Goal: Information Seeking & Learning: Learn about a topic

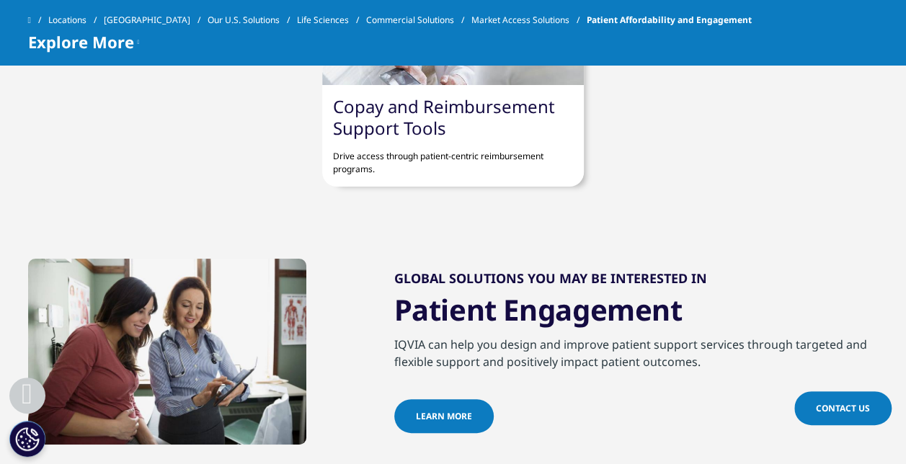
scroll to position [1015, 0]
click at [448, 109] on link "Copay and Reimbursement Support Tools" at bounding box center [444, 116] width 222 height 45
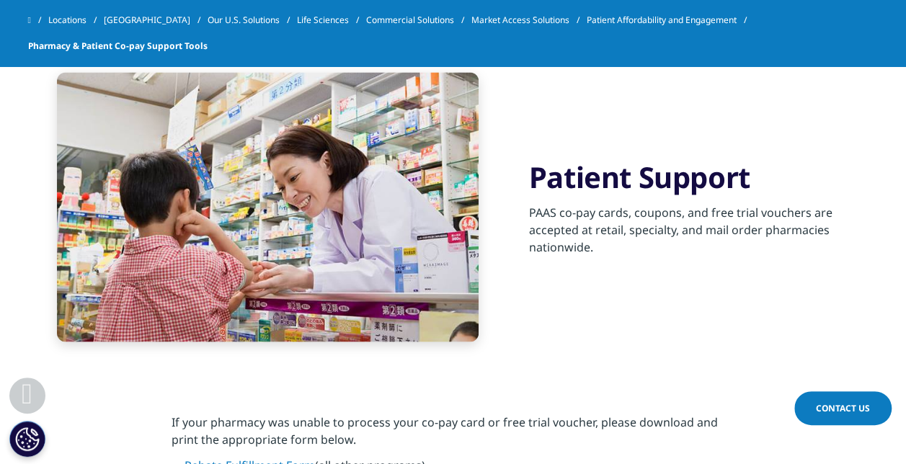
scroll to position [1197, 0]
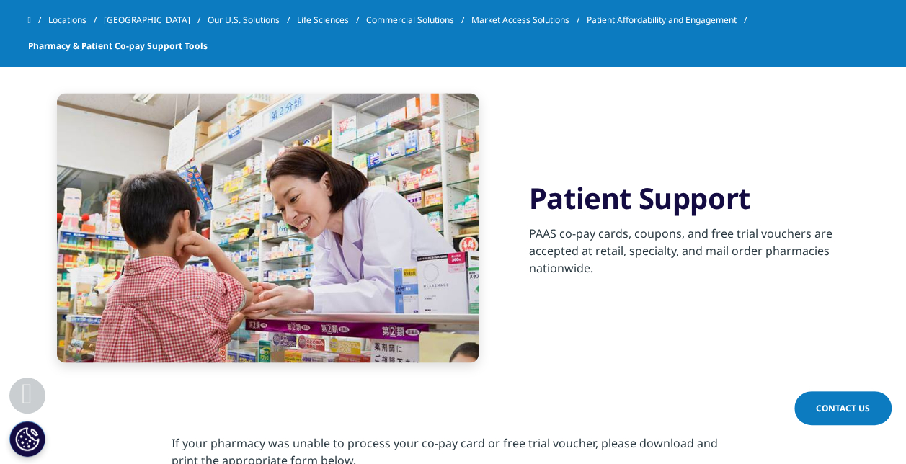
click at [537, 236] on div "PAAS co-pay cards, coupons, and free trial vouchers are accepted at retail, spe…" at bounding box center [703, 245] width 349 height 61
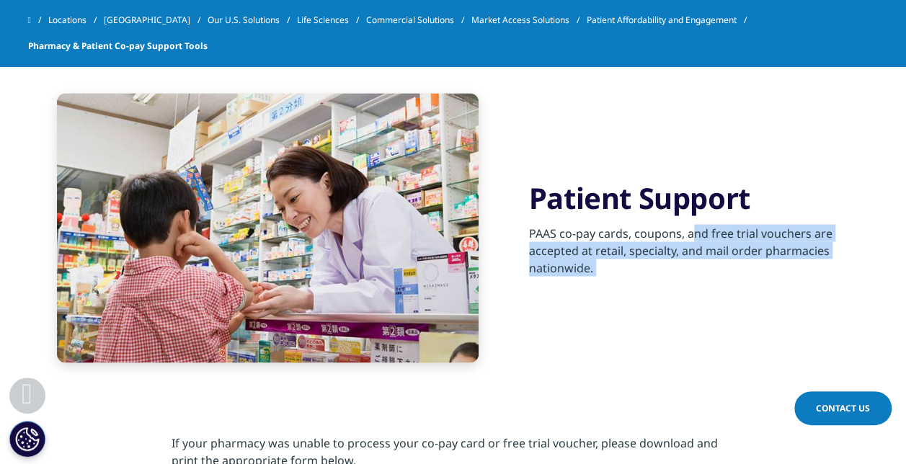
click at [537, 236] on div "PAAS co-pay cards, coupons, and free trial vouchers are accepted at retail, spe…" at bounding box center [703, 245] width 349 height 61
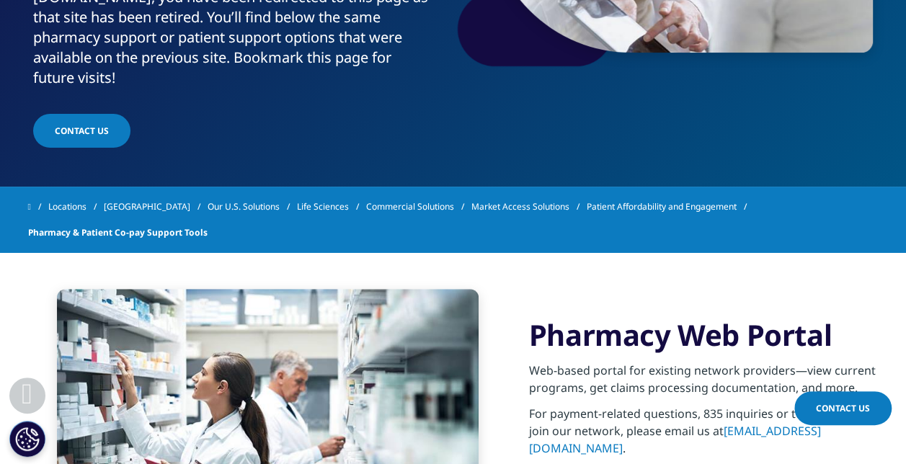
scroll to position [372, 0]
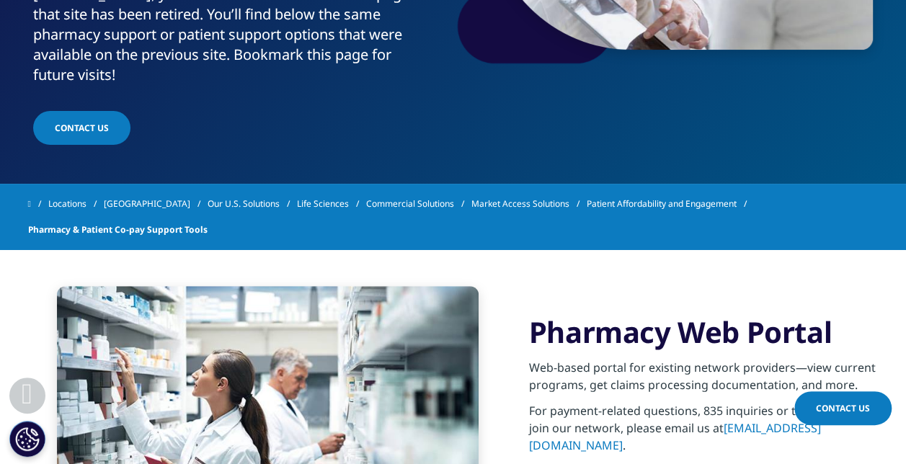
click at [625, 200] on link "Patient Affordability and Engagement" at bounding box center [669, 204] width 167 height 26
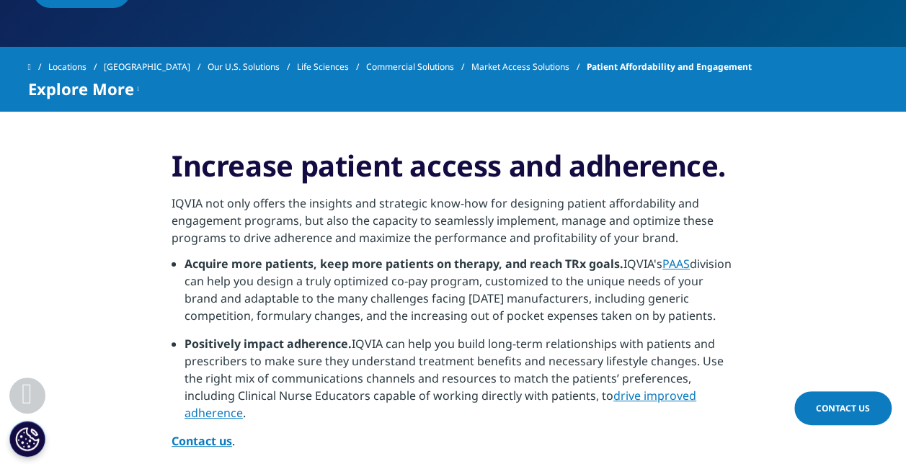
scroll to position [469, 0]
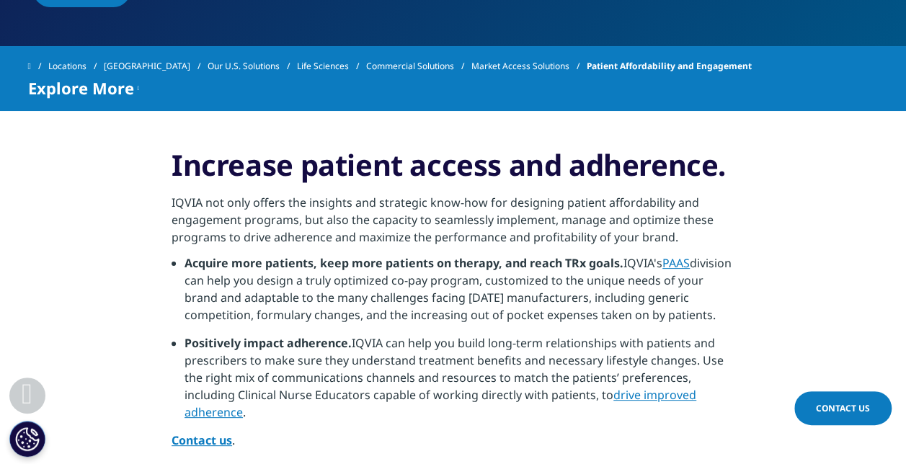
click at [677, 265] on link "PAAS" at bounding box center [675, 263] width 27 height 16
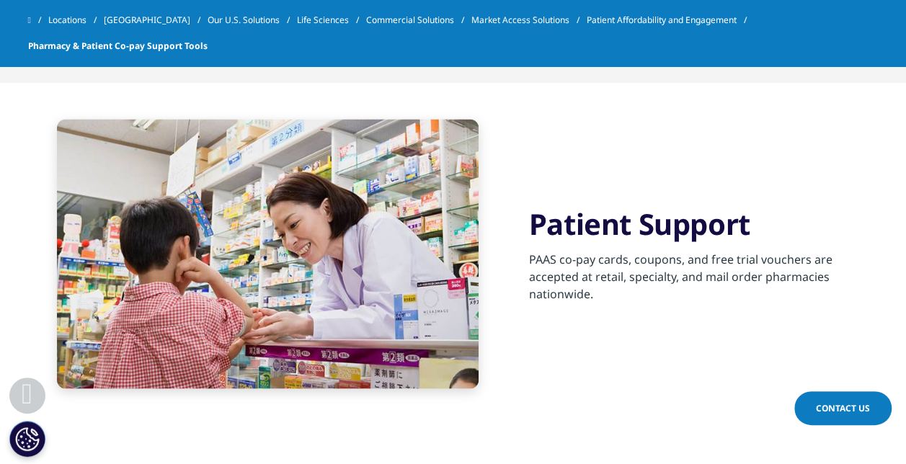
scroll to position [1170, 0]
click at [523, 16] on link "Market Access Solutions" at bounding box center [528, 20] width 115 height 26
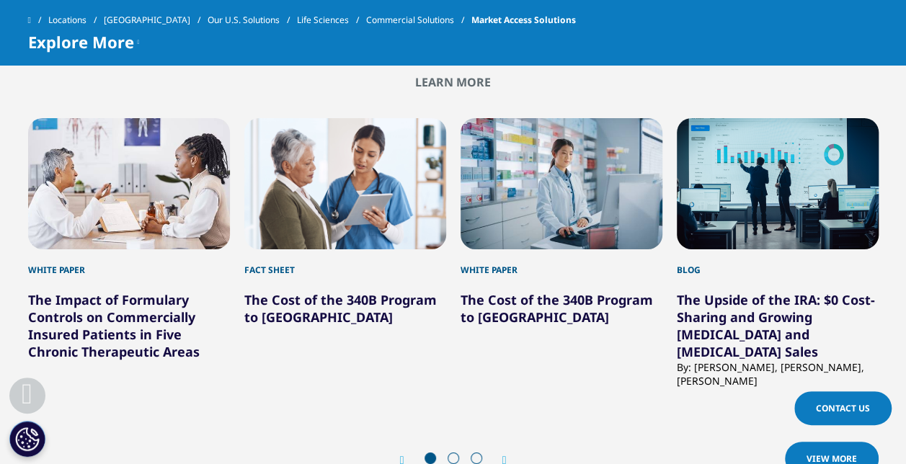
scroll to position [2297, 0]
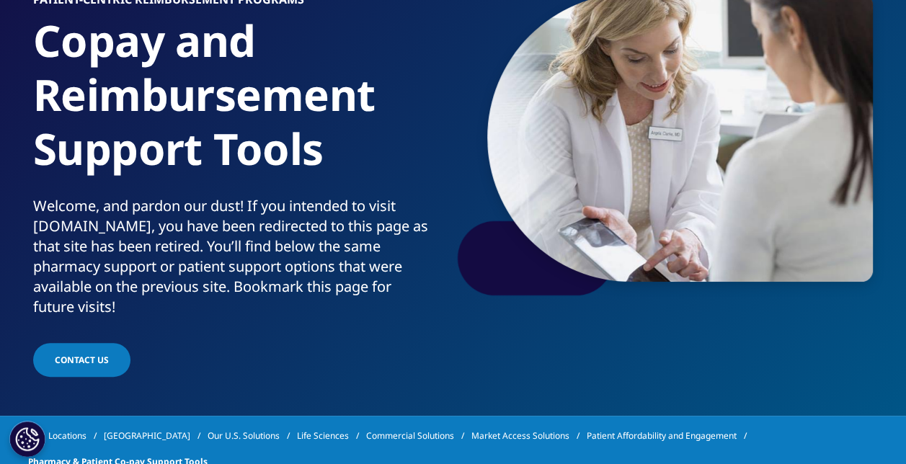
scroll to position [94, 0]
